Goal: Transaction & Acquisition: Download file/media

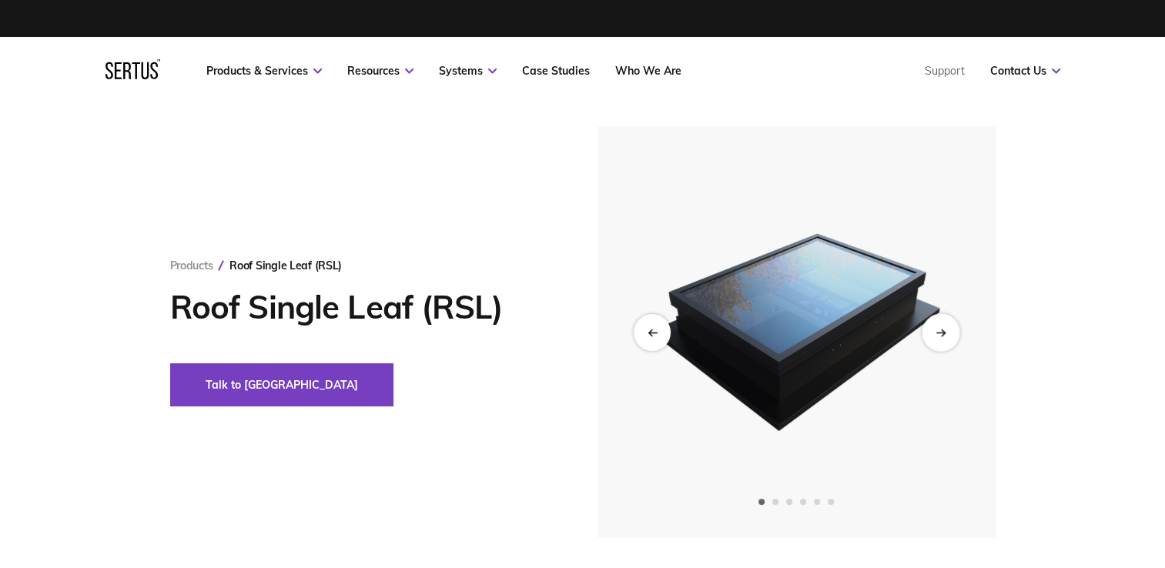
click at [948, 331] on div "Next slide" at bounding box center [940, 332] width 38 height 38
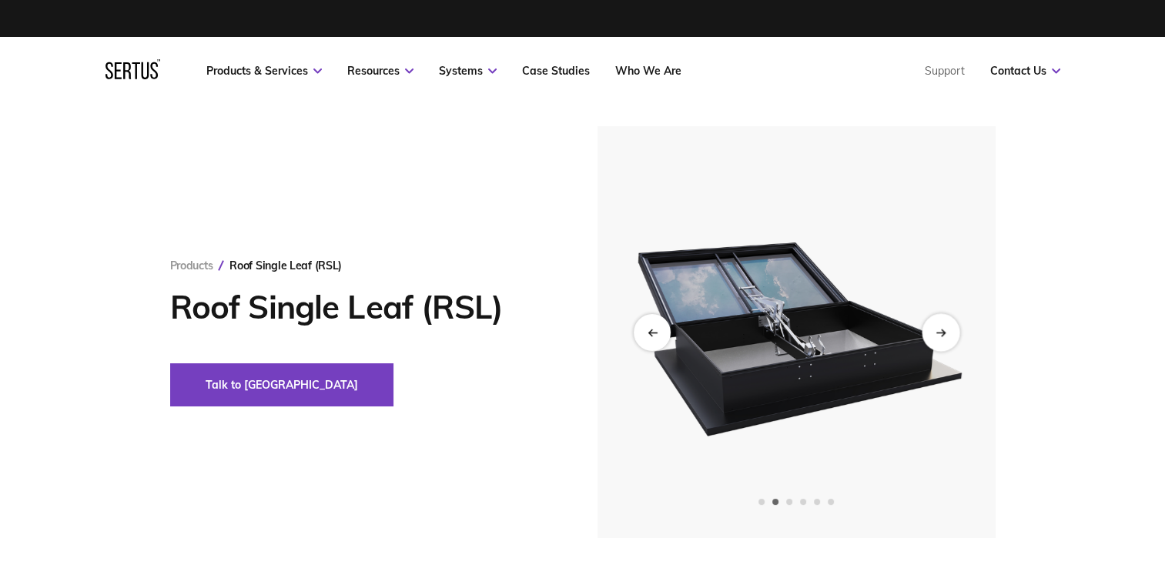
click at [948, 331] on div "Next slide" at bounding box center [940, 332] width 38 height 38
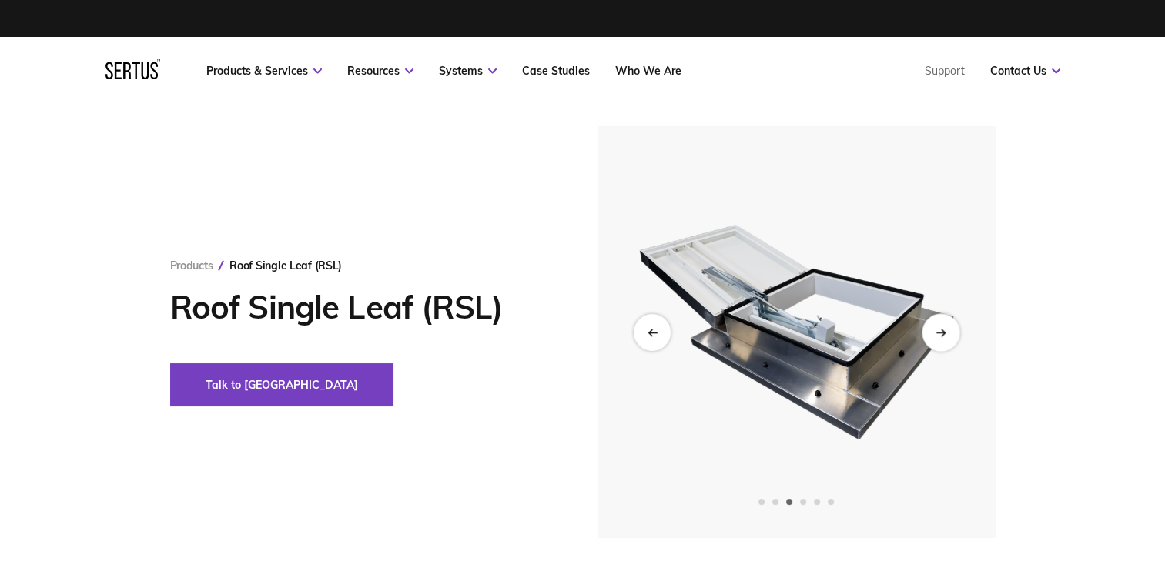
click at [948, 331] on div "Next slide" at bounding box center [940, 332] width 38 height 38
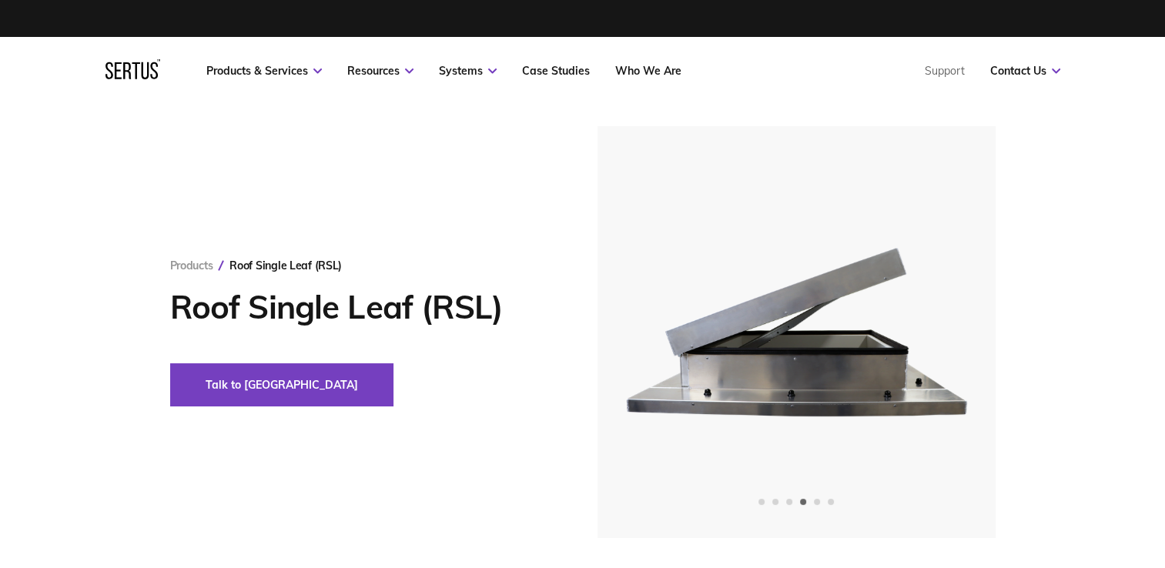
click at [313, 425] on div "Products Roof Single Leaf (RSL) Roof Single Leaf (RSL) Talk to us" at bounding box center [583, 332] width 902 height 412
click at [1031, 291] on div "Products Roof Single Leaf (RSL) Roof Single Leaf (RSL) Talk to us" at bounding box center [583, 332] width 902 height 412
click at [512, 485] on div "Products Roof Single Leaf (RSL) Roof Single Leaf (RSL) Talk to us" at bounding box center [583, 332] width 902 height 412
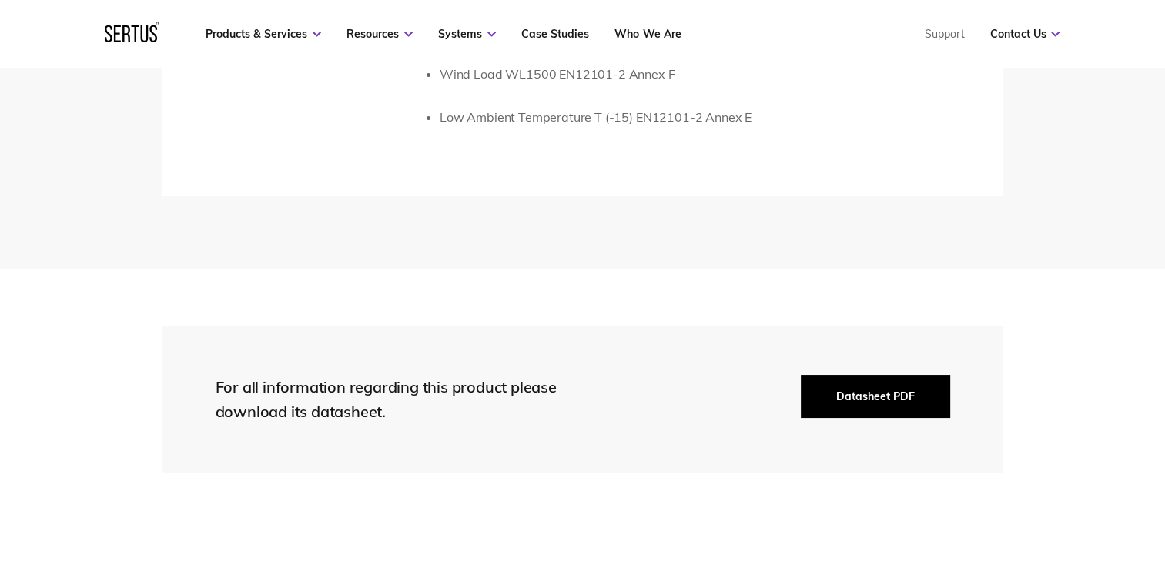
scroll to position [3259, 0]
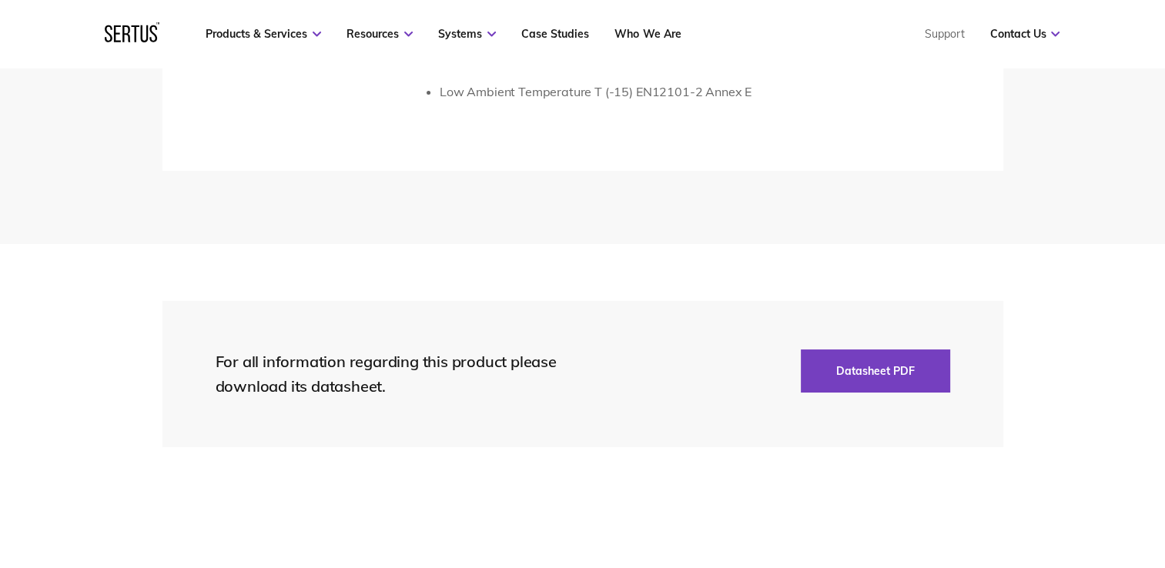
click at [927, 343] on div "For all information regarding this product please download its datasheet. Datas…" at bounding box center [582, 374] width 841 height 146
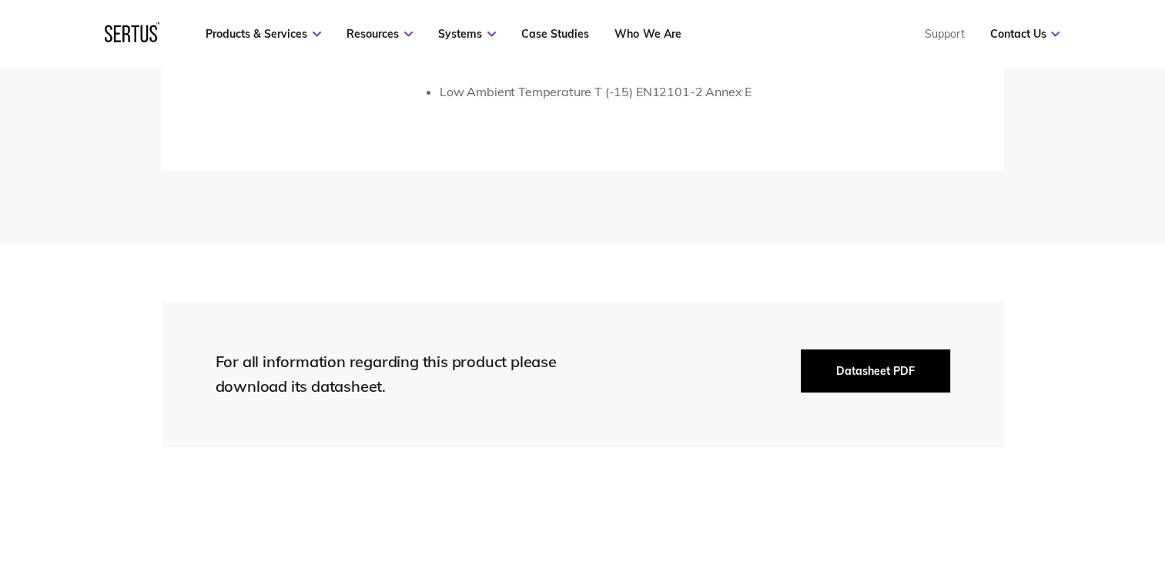
click at [917, 357] on button "Datasheet PDF" at bounding box center [875, 370] width 149 height 43
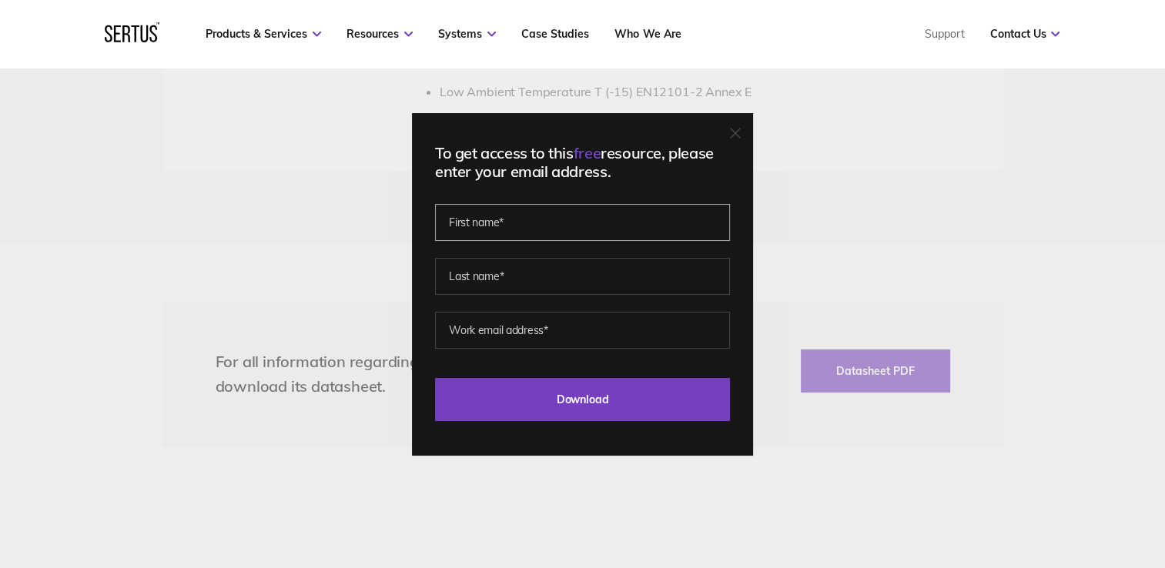
click at [538, 229] on input "text" at bounding box center [582, 222] width 295 height 37
type input "[PERSON_NAME]"
type input "Shepherd"
type input "[PERSON_NAME][EMAIL_ADDRESS][DOMAIN_NAME]"
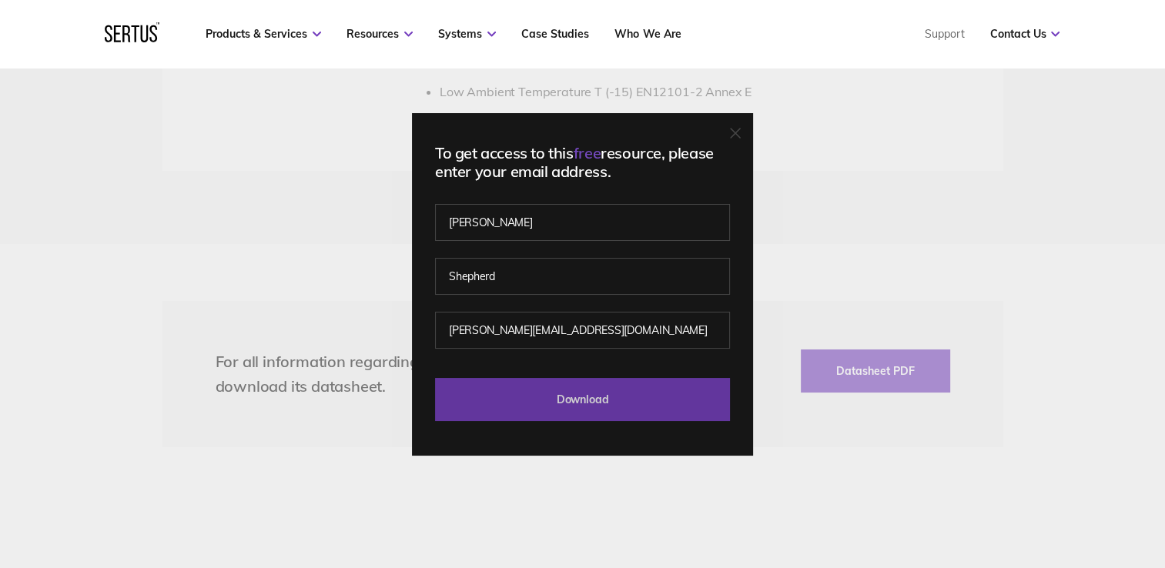
drag, startPoint x: 584, startPoint y: 403, endPoint x: 824, endPoint y: 368, distance: 242.7
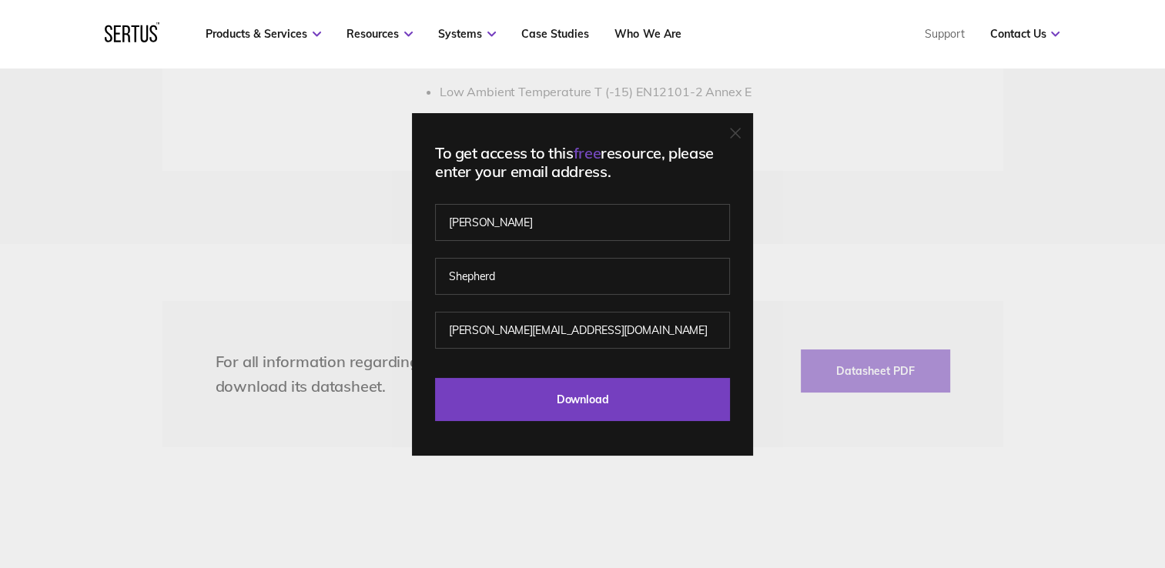
click at [584, 402] on input "Download" at bounding box center [582, 399] width 295 height 43
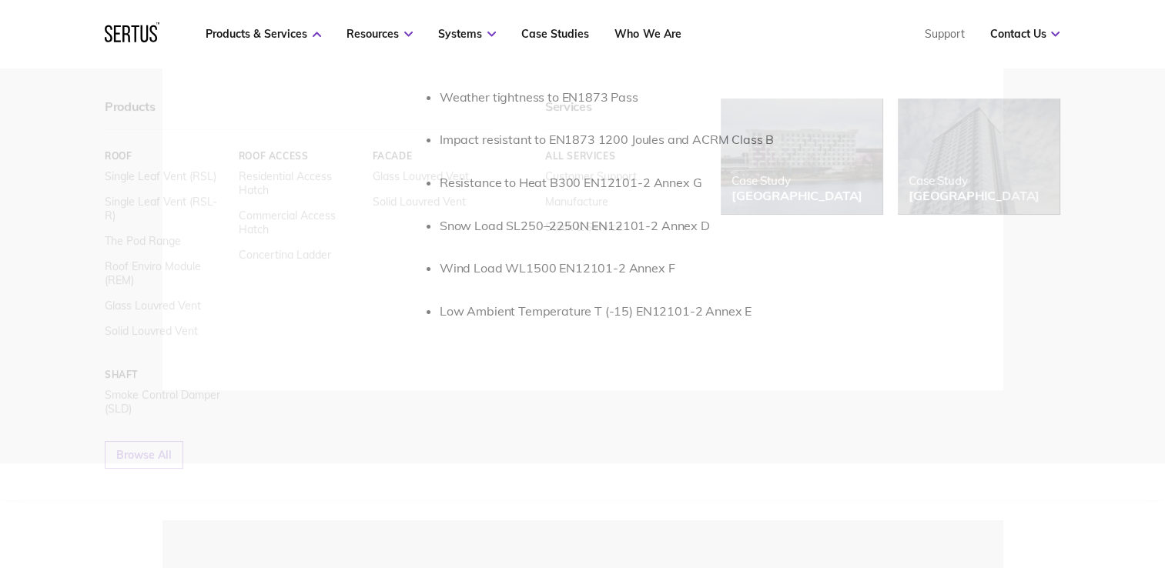
scroll to position [2976, 0]
